Goal: Navigation & Orientation: Find specific page/section

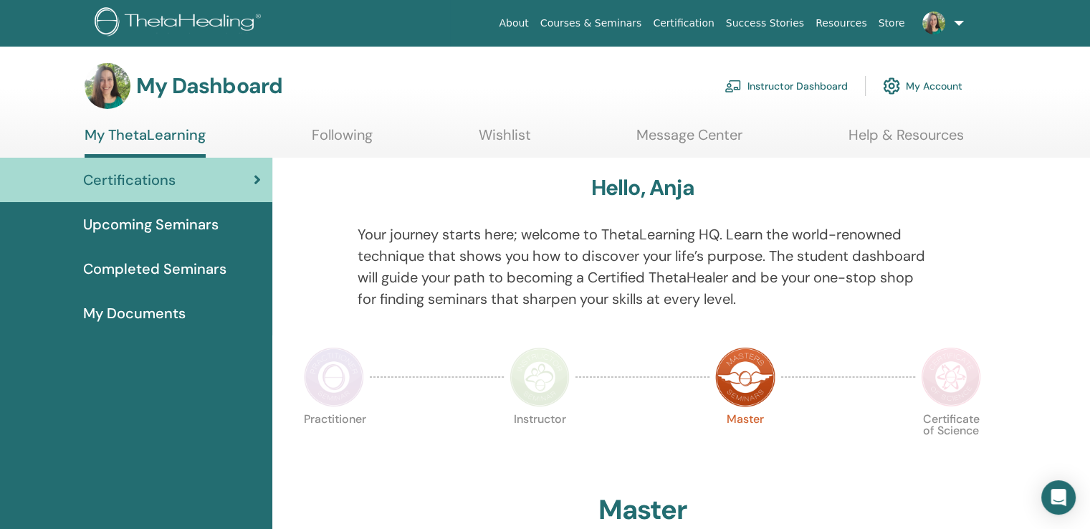
click at [770, 85] on link "Instructor Dashboard" at bounding box center [786, 86] width 123 height 32
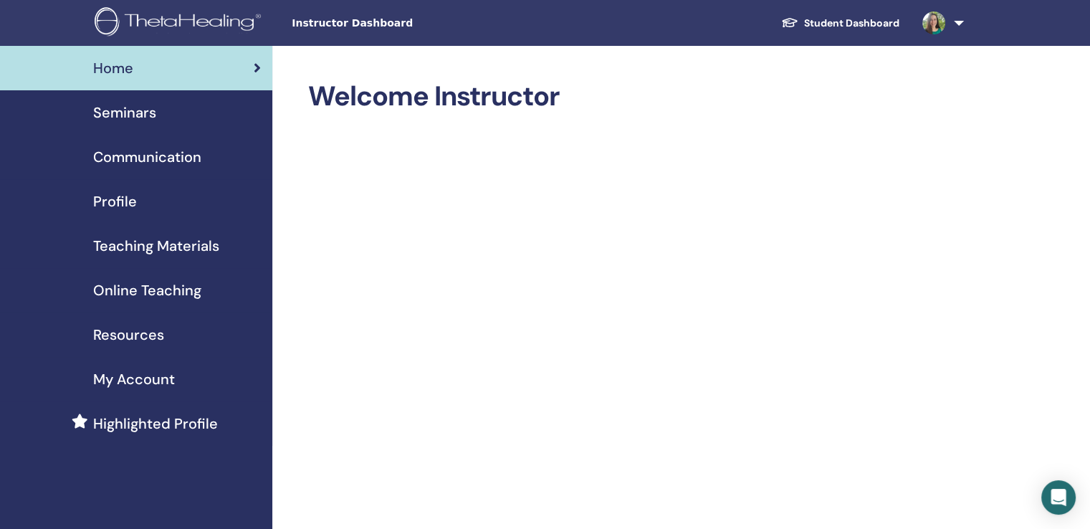
click at [156, 196] on div "Profile" at bounding box center [135, 201] width 249 height 21
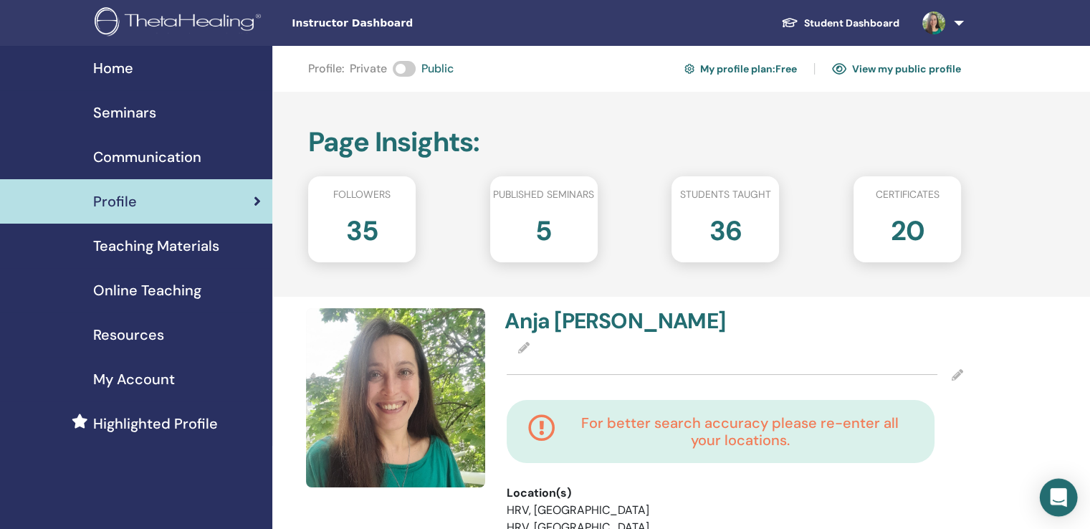
click at [1066, 502] on div "Open Intercom Messenger" at bounding box center [1059, 498] width 38 height 38
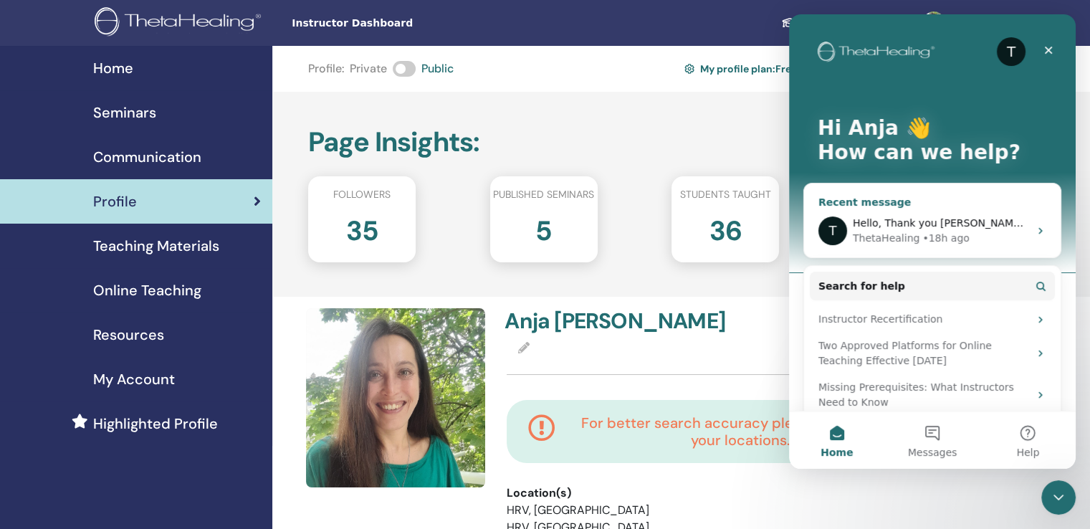
click at [1002, 231] on div "ThetaHealing • 18h ago" at bounding box center [941, 238] width 176 height 15
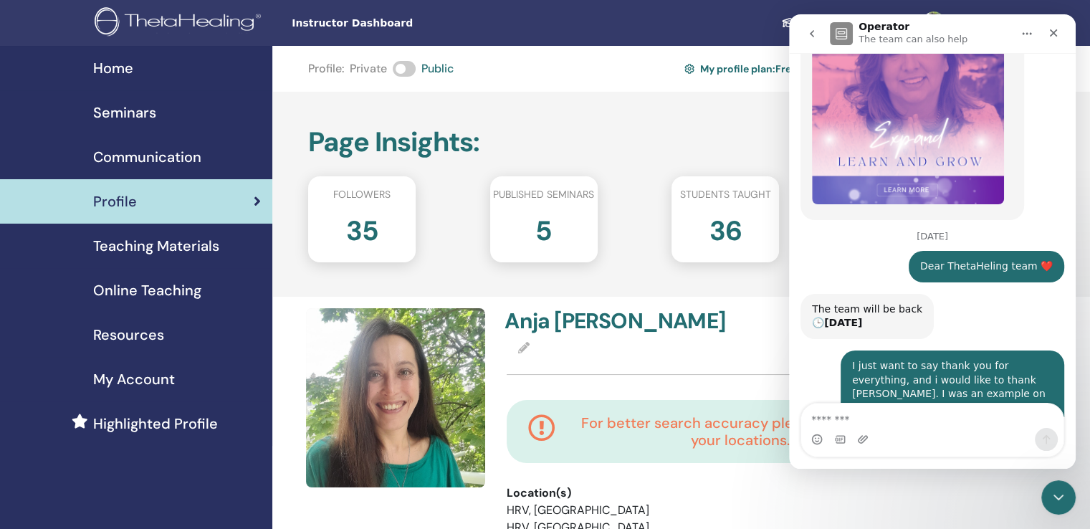
scroll to position [1071, 0]
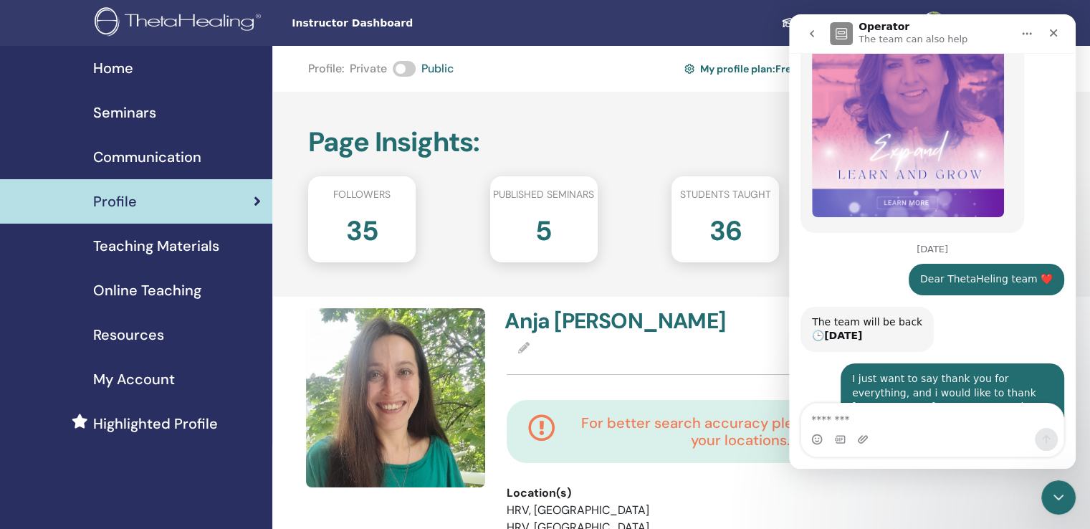
drag, startPoint x: 1068, startPoint y: 336, endPoint x: 1865, endPoint y: 313, distance: 796.5
